Goal: Information Seeking & Learning: Compare options

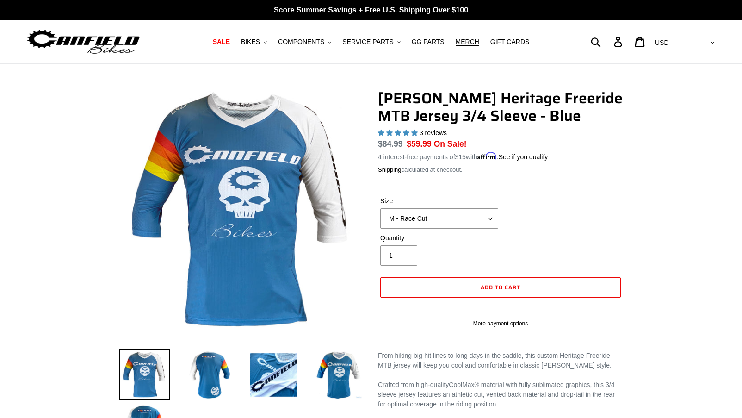
select select "highest-rating"
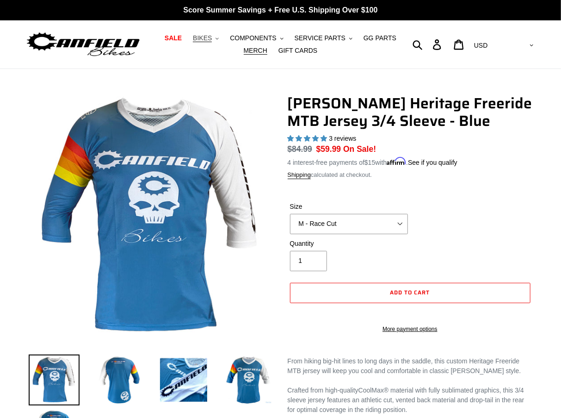
click at [205, 36] on span "BIKES" at bounding box center [202, 38] width 19 height 8
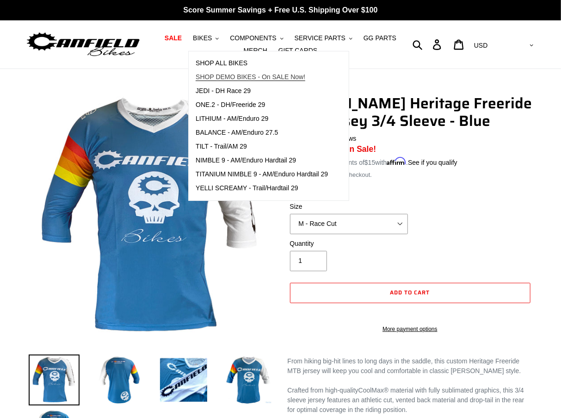
click at [220, 77] on span "SHOP DEMO BIKES - On SALE Now!" at bounding box center [251, 77] width 110 height 8
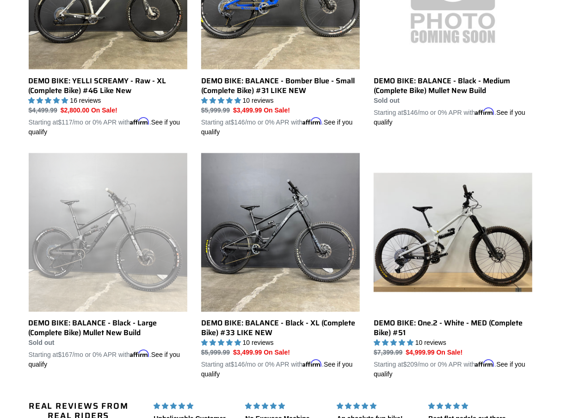
scroll to position [502, 0]
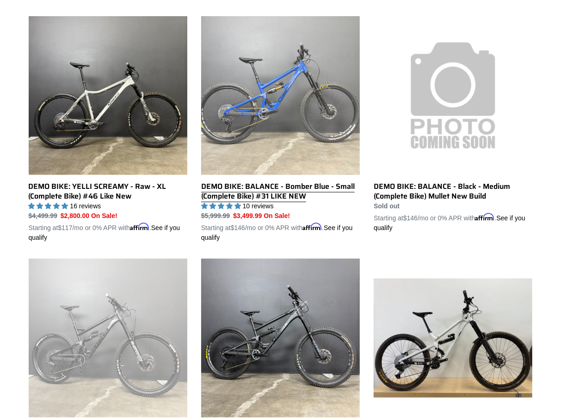
click at [283, 92] on link "DEMO BIKE: BALANCE - Bomber Blue - Small (Complete Bike) #31 LIKE NEW" at bounding box center [280, 129] width 159 height 226
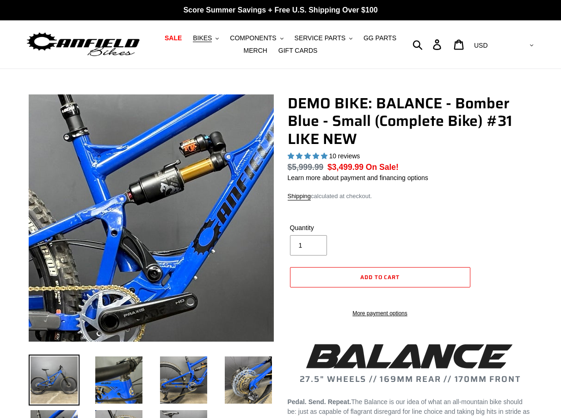
select select "highest-rating"
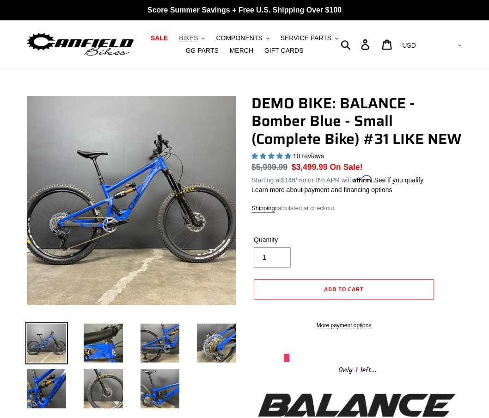
click at [198, 36] on span "BIKES" at bounding box center [188, 38] width 19 height 8
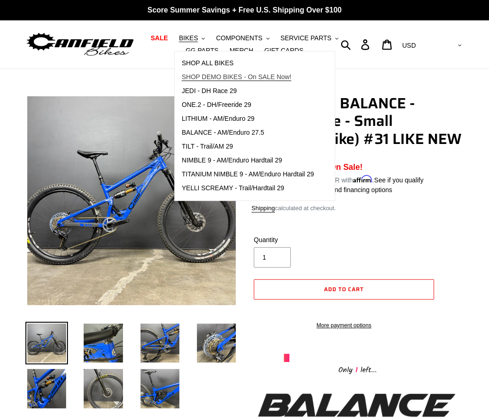
click at [205, 78] on span "SHOP DEMO BIKES - On SALE Now!" at bounding box center [237, 77] width 110 height 8
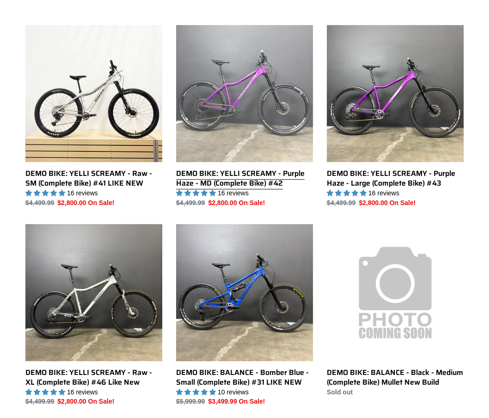
click at [208, 141] on link "DEMO BIKE: YELLI SCREAMY - Purple Haze - MD (Complete Bike) #42" at bounding box center [244, 116] width 137 height 183
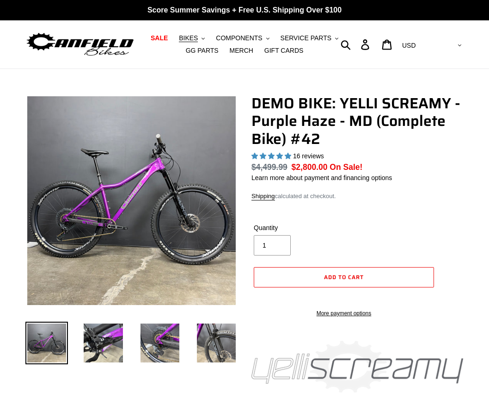
select select "highest-rating"
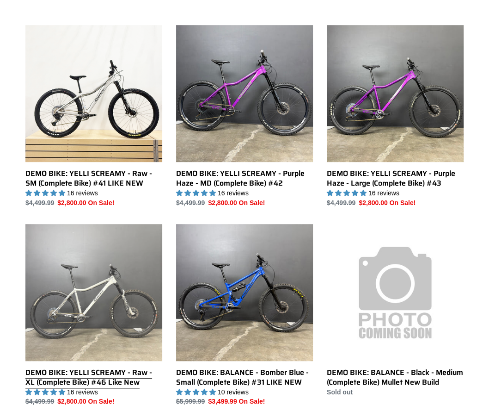
click at [114, 300] on link "DEMO BIKE: YELLI SCREAMY - Raw - XL (Complete Bike) #46 Like New" at bounding box center [93, 315] width 137 height 183
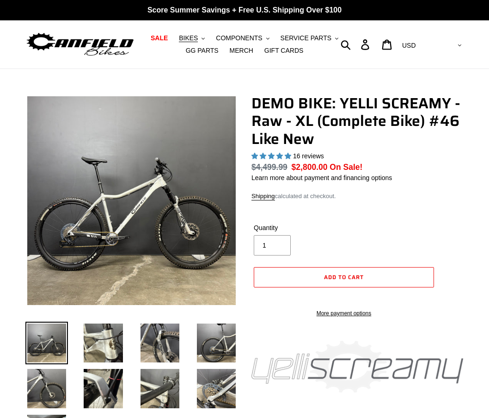
select select "highest-rating"
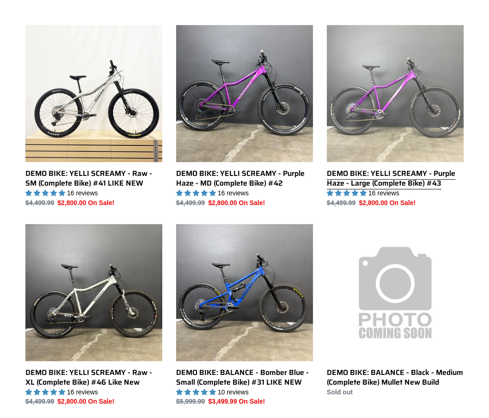
click at [440, 91] on link "DEMO BIKE: YELLI SCREAMY - Purple Haze - Large (Complete Bike) #43" at bounding box center [395, 116] width 137 height 183
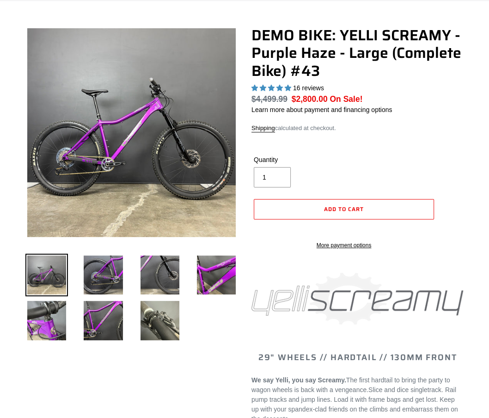
scroll to position [387, 0]
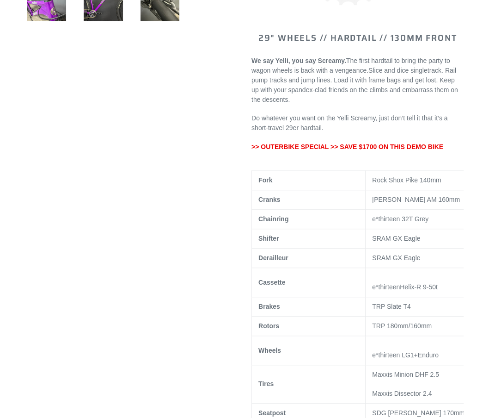
select select "highest-rating"
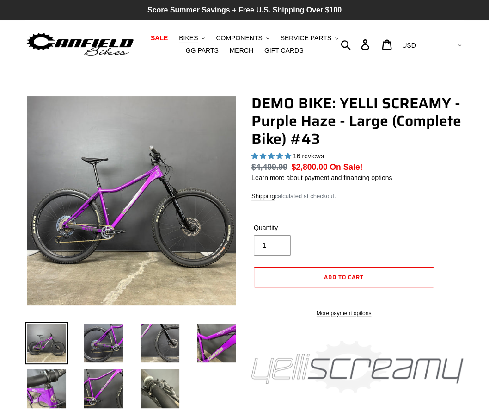
scroll to position [0, 0]
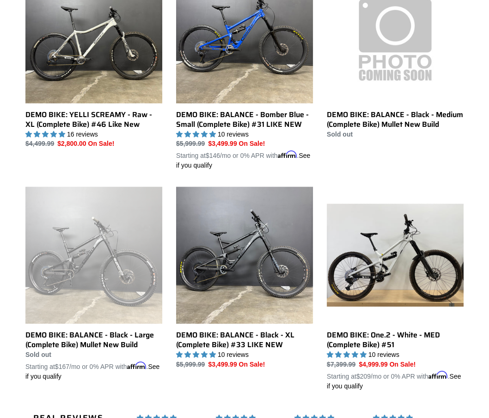
scroll to position [552, 0]
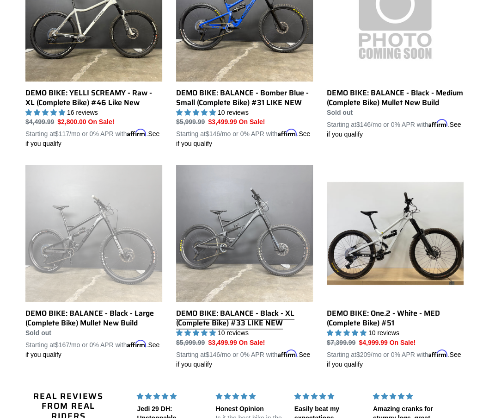
click at [246, 196] on link "DEMO BIKE: BALANCE - Black - XL (Complete Bike) #33 LIKE NEW" at bounding box center [244, 267] width 137 height 204
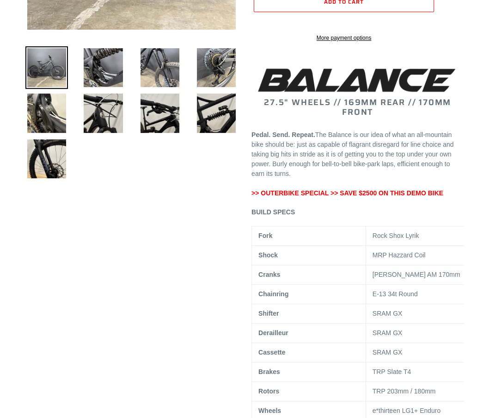
select select "highest-rating"
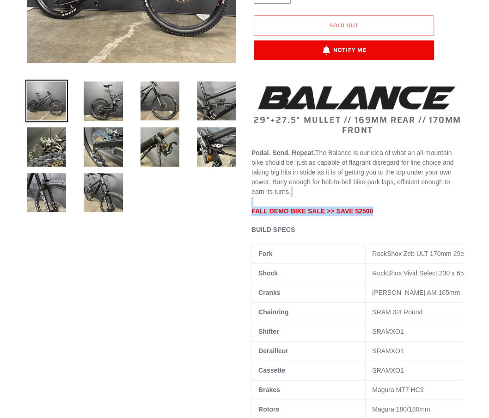
drag, startPoint x: 377, startPoint y: 211, endPoint x: 251, endPoint y: 208, distance: 126.7
click at [252, 215] on span "FALL DEMO BIKE SALE >> SAVE $2500" at bounding box center [313, 210] width 122 height 7
